Goal: Communication & Community: Answer question/provide support

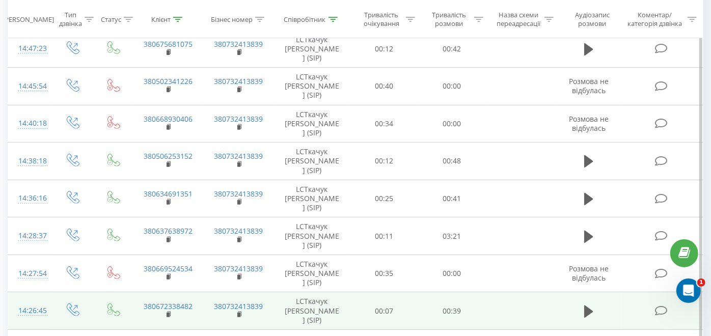
scroll to position [340, 0]
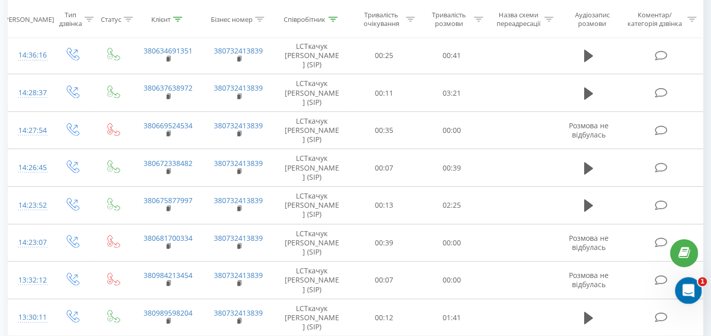
click at [699, 291] on div "Відкрити програму для спілкування Intercom" at bounding box center [688, 290] width 34 height 34
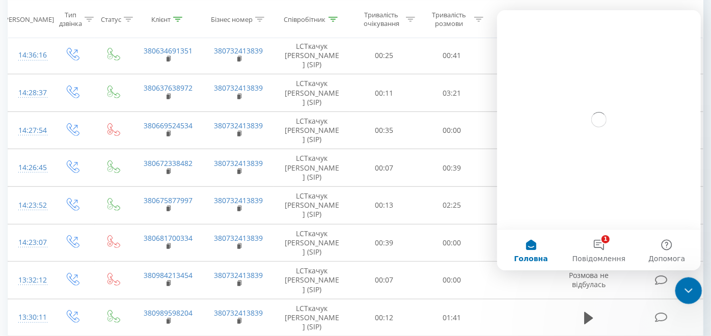
scroll to position [0, 0]
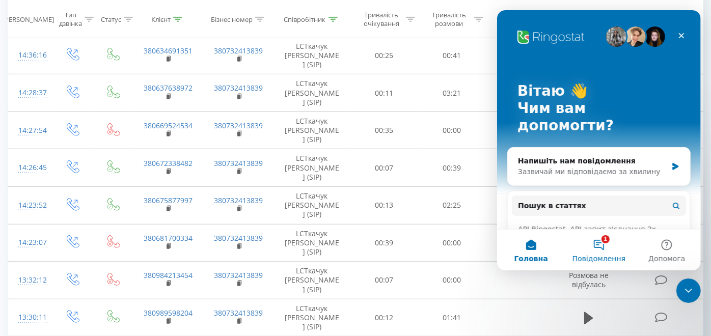
click at [591, 247] on button "1 Повідомлення" at bounding box center [599, 250] width 68 height 41
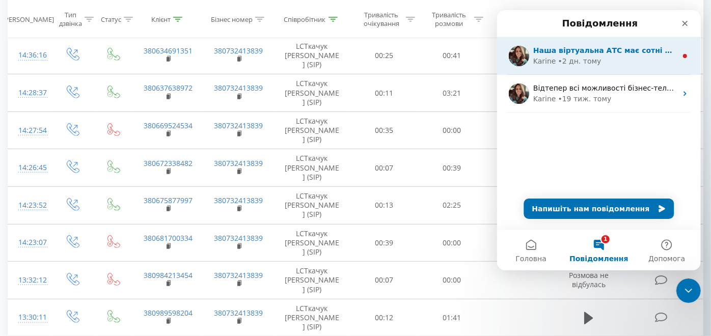
click at [658, 57] on div "Karine • 2 дн. тому" at bounding box center [605, 61] width 144 height 11
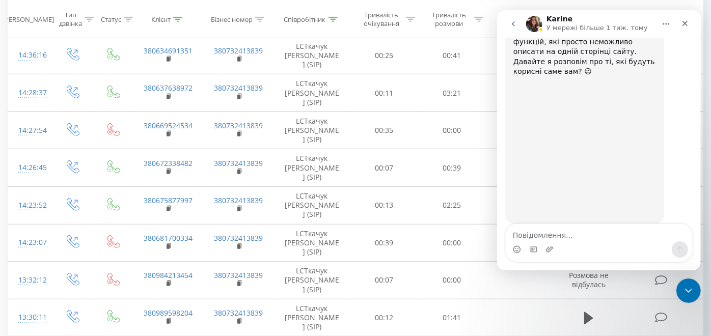
scroll to position [81, 0]
click at [509, 22] on icon "go back" at bounding box center [513, 24] width 8 height 8
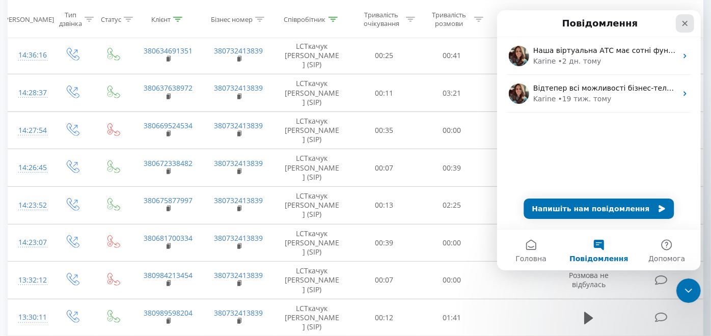
click at [684, 27] on icon "Закрити" at bounding box center [685, 23] width 8 height 8
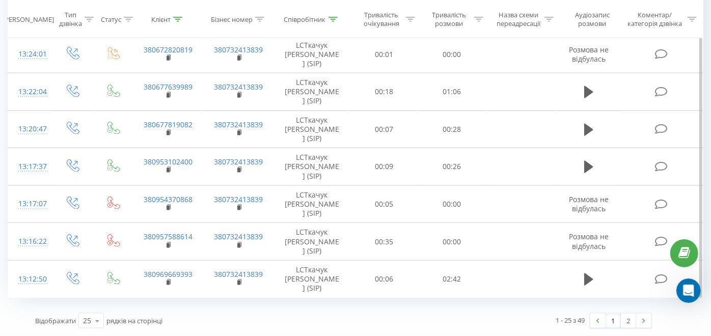
scroll to position [1020, 0]
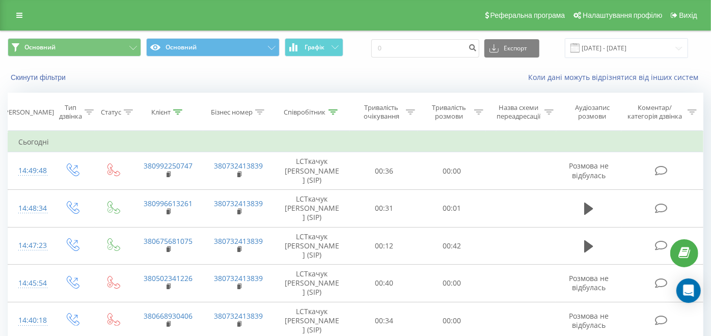
click at [125, 17] on div "Реферальна програма Налаштування профілю Вихід" at bounding box center [355, 15] width 711 height 31
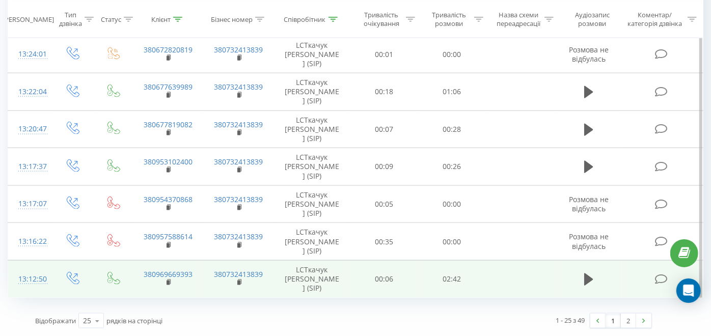
scroll to position [1020, 0]
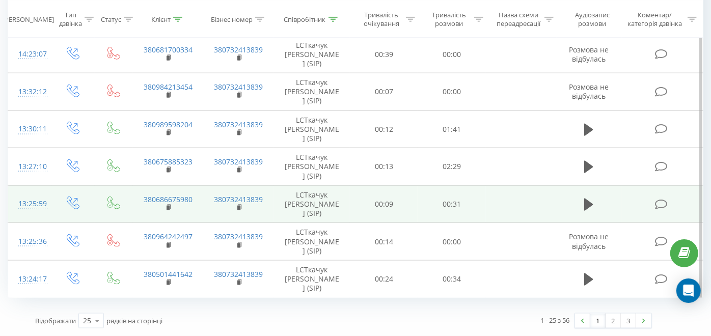
scroll to position [1020, 0]
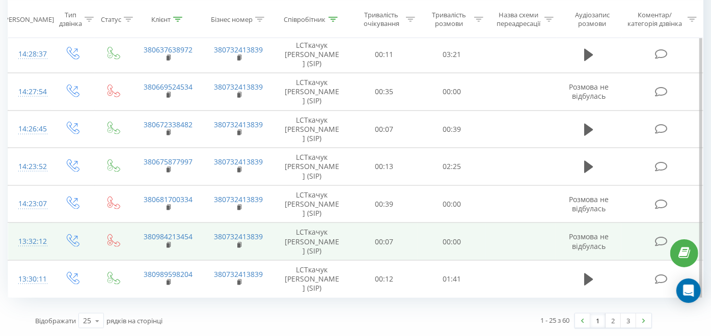
scroll to position [1020, 0]
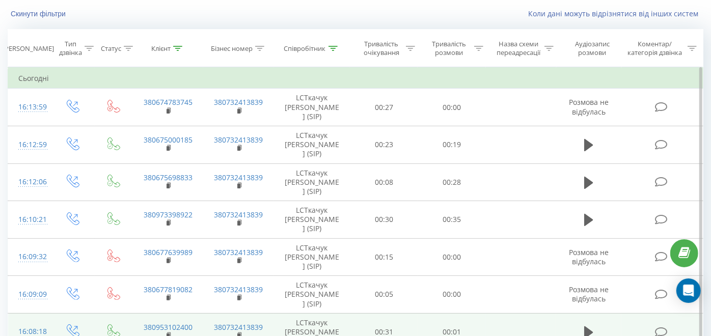
scroll to position [113, 0]
